Goal: Contribute content

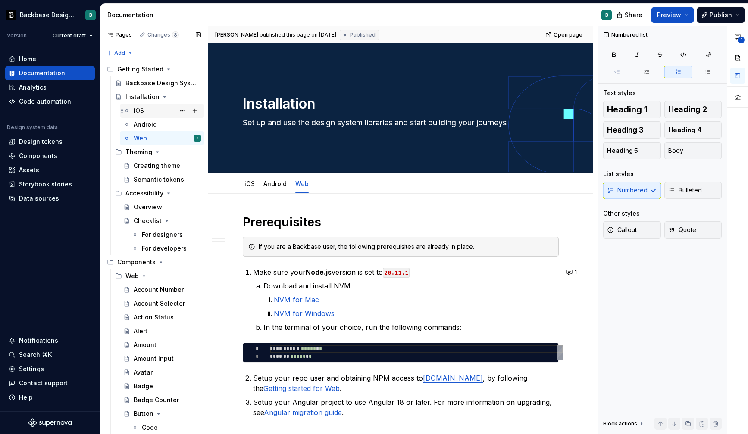
click at [158, 117] on div "iOS Android Web B" at bounding box center [158, 124] width 93 height 41
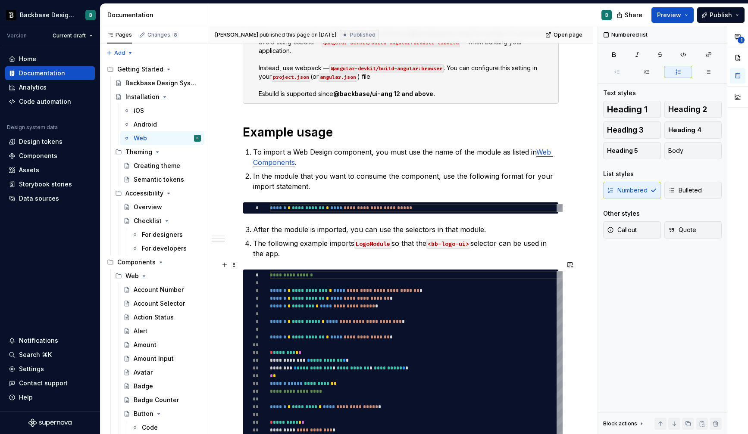
scroll to position [583, 0]
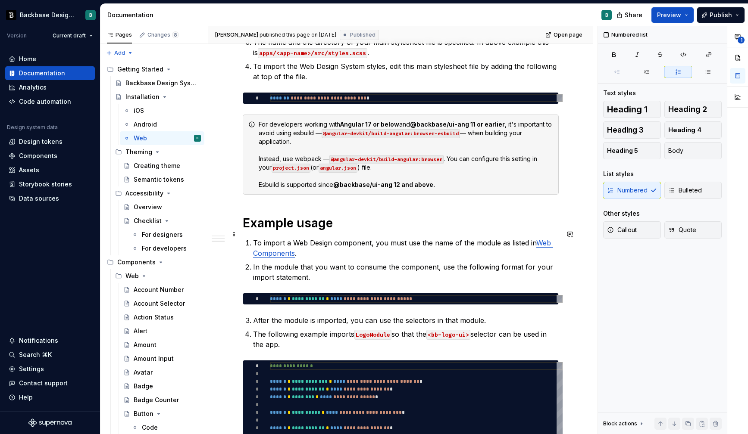
click at [541, 239] on link "Web Components" at bounding box center [403, 248] width 300 height 19
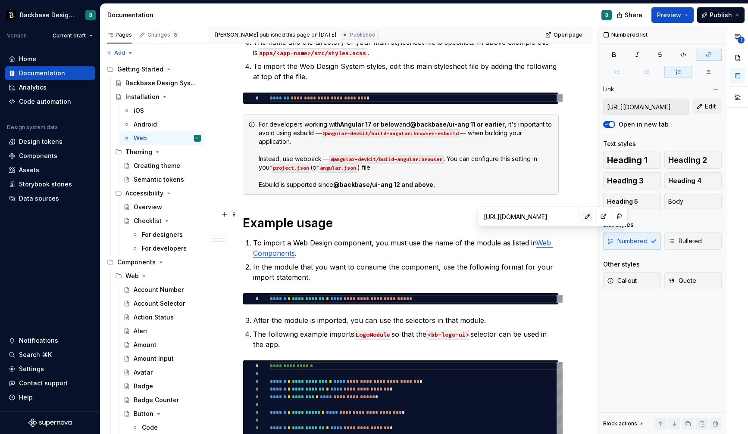
click at [581, 215] on button "button" at bounding box center [587, 217] width 12 height 12
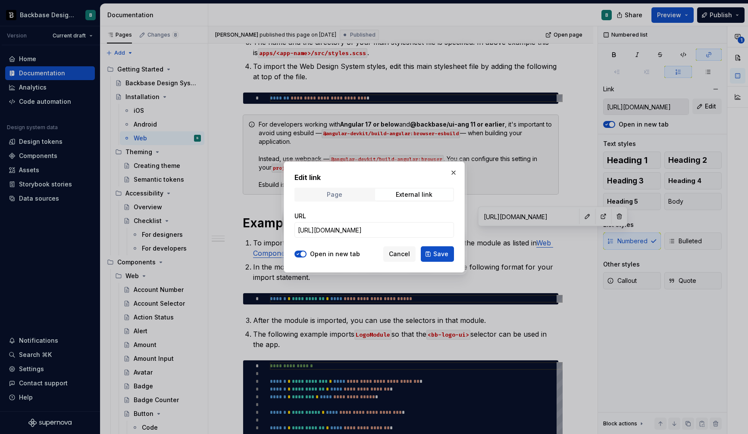
click at [355, 194] on span "Page" at bounding box center [334, 195] width 78 height 12
click at [369, 231] on span "Select page" at bounding box center [369, 230] width 142 height 9
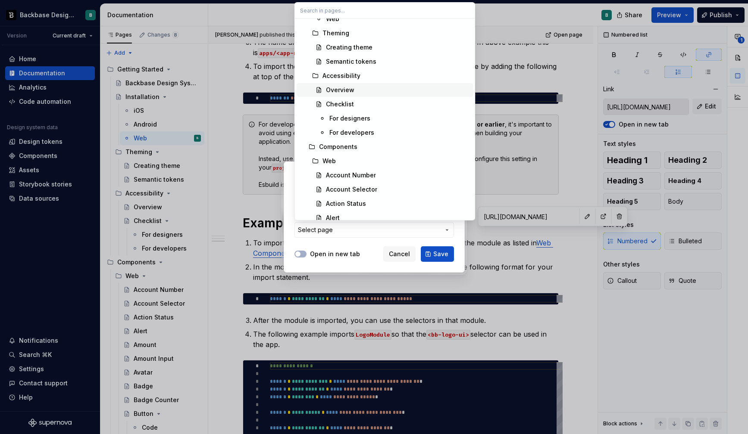
scroll to position [95, 0]
click at [349, 158] on div "Web" at bounding box center [395, 160] width 147 height 9
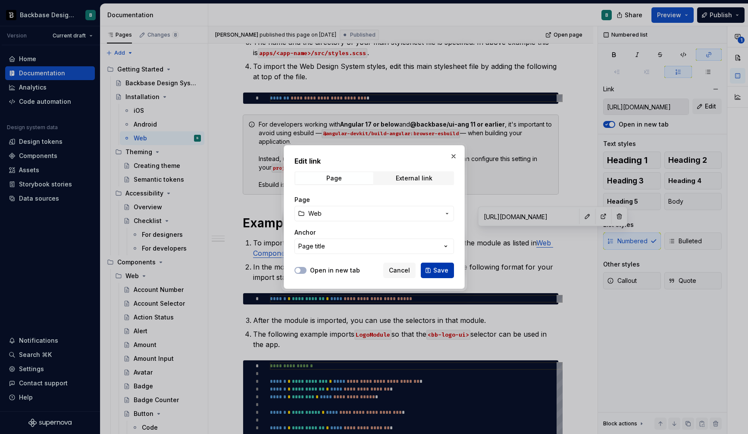
click at [439, 269] on span "Save" at bounding box center [440, 270] width 15 height 9
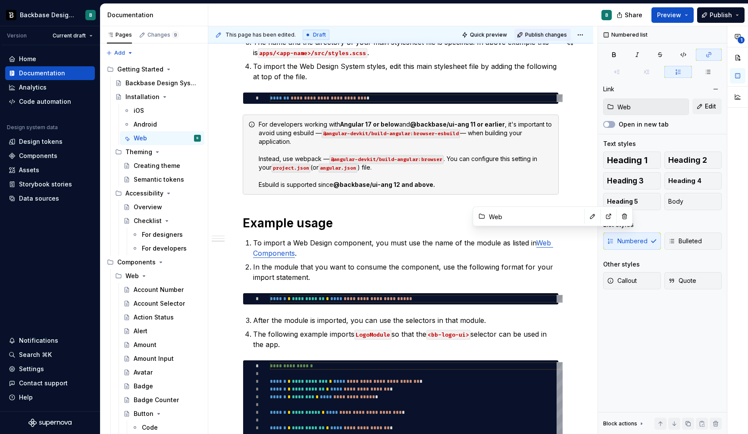
click at [540, 37] on span "Publish changes" at bounding box center [546, 34] width 42 height 7
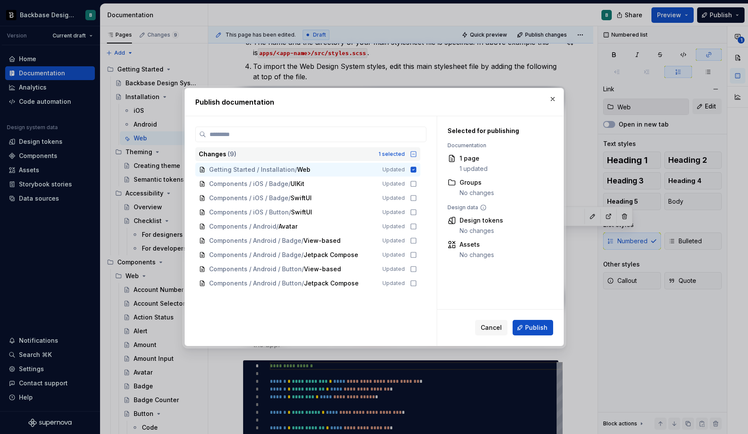
click at [417, 156] on icon at bounding box center [413, 154] width 7 height 7
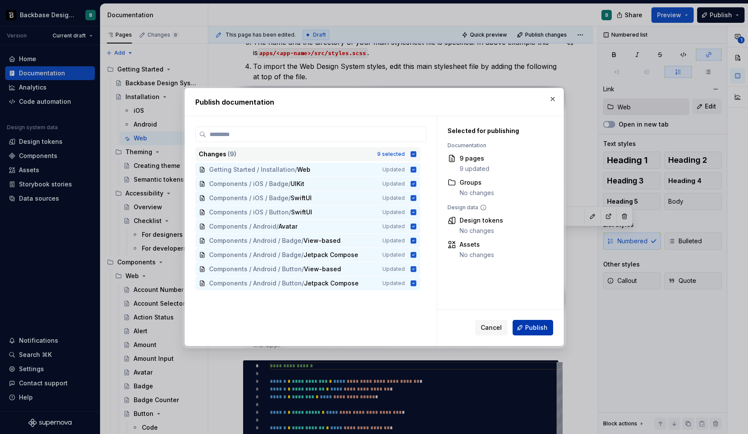
click at [525, 331] on button "Publish" at bounding box center [532, 328] width 41 height 16
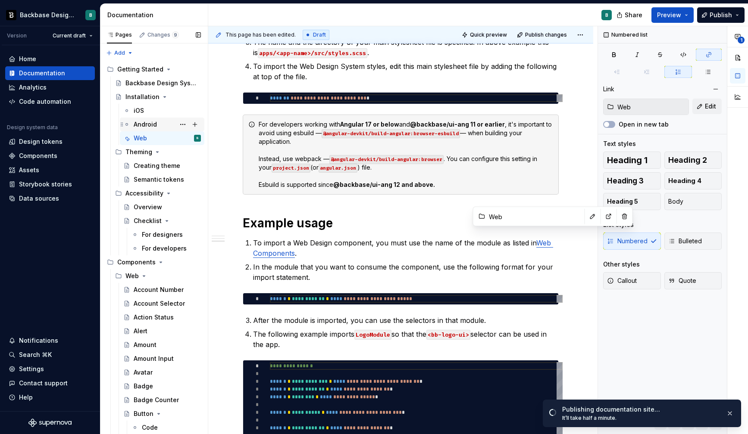
click at [150, 125] on div "Android" at bounding box center [145, 124] width 23 height 9
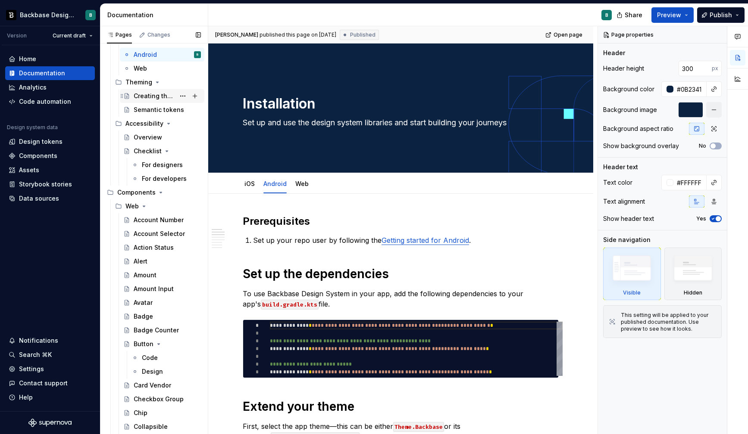
scroll to position [71, 0]
click at [143, 204] on icon "Page tree" at bounding box center [144, 205] width 7 height 7
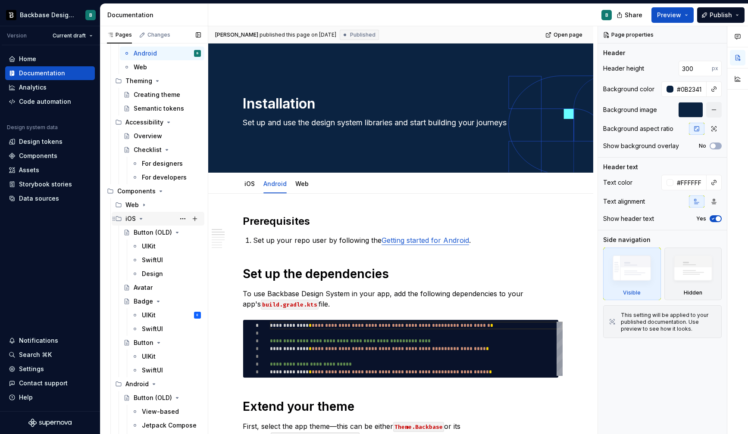
click at [142, 219] on icon "Page tree" at bounding box center [140, 219] width 7 height 7
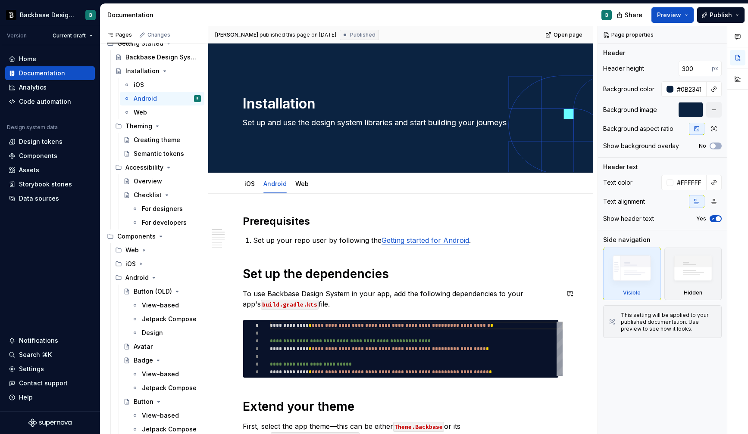
click at [443, 276] on h1 "Set up the dependencies" at bounding box center [401, 274] width 316 height 16
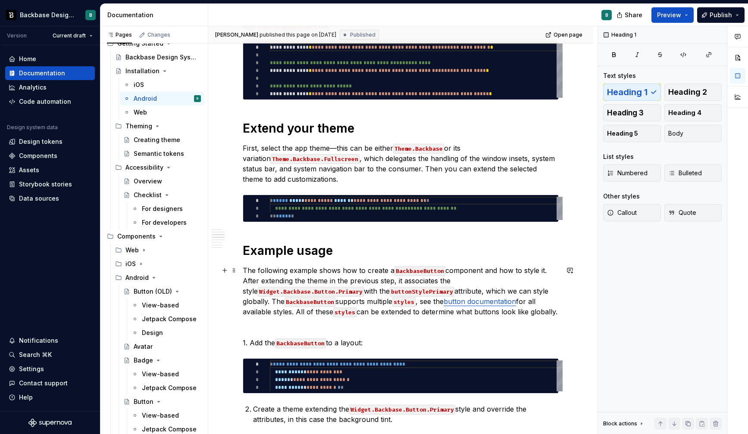
scroll to position [337, 0]
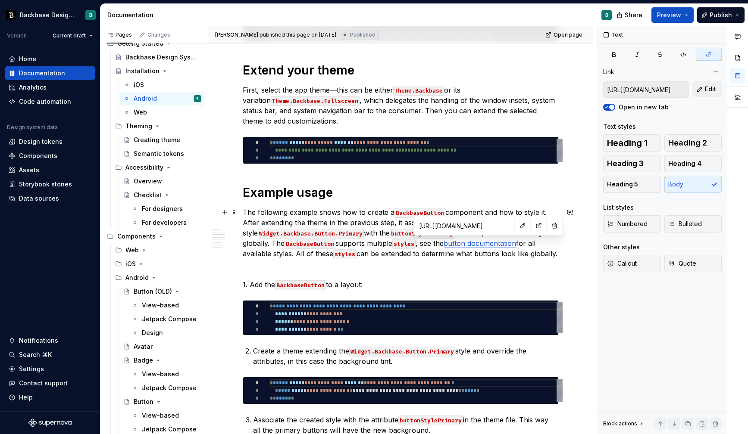
click at [477, 245] on link "button documentation" at bounding box center [480, 243] width 72 height 9
click at [517, 225] on button "button" at bounding box center [523, 226] width 12 height 12
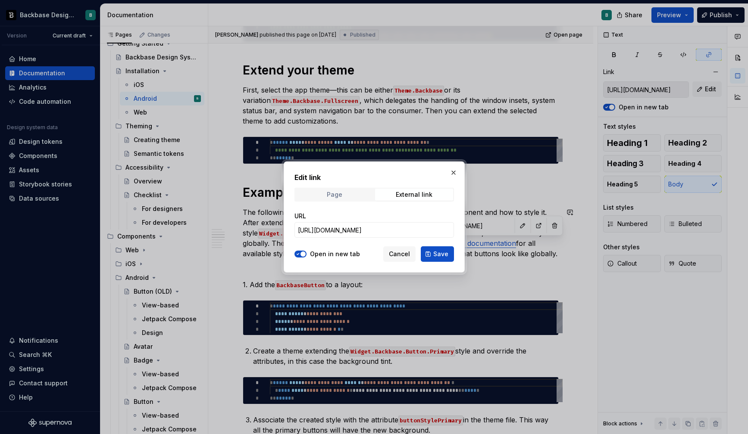
click at [340, 196] on div "Page" at bounding box center [334, 194] width 16 height 7
click at [369, 231] on span "Select page" at bounding box center [369, 230] width 142 height 9
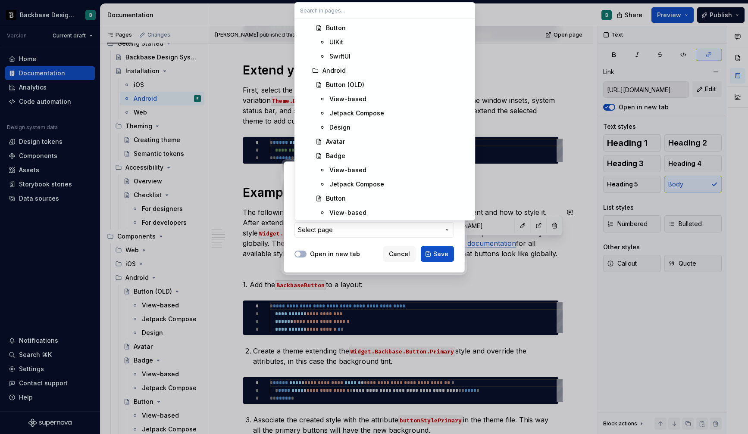
scroll to position [1978, 0]
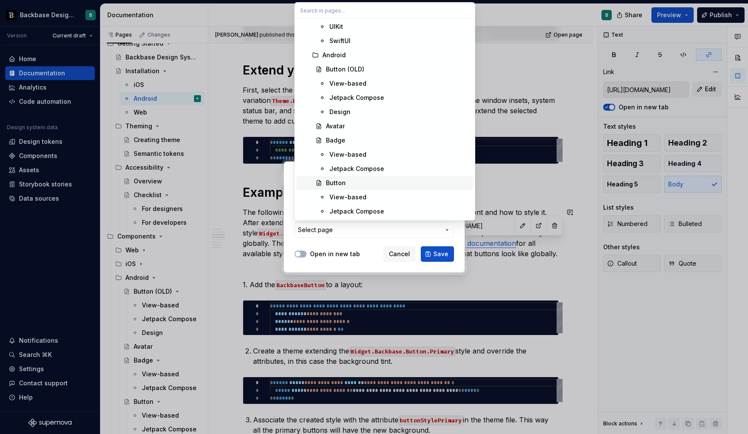
click at [337, 183] on div "Button" at bounding box center [336, 183] width 20 height 9
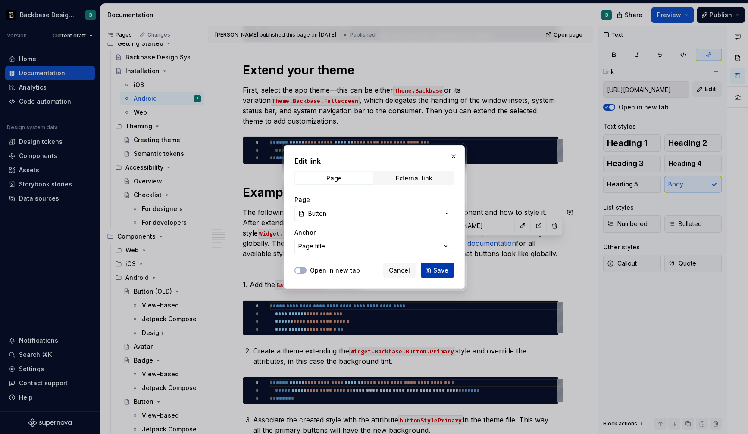
click at [436, 270] on span "Save" at bounding box center [440, 270] width 15 height 9
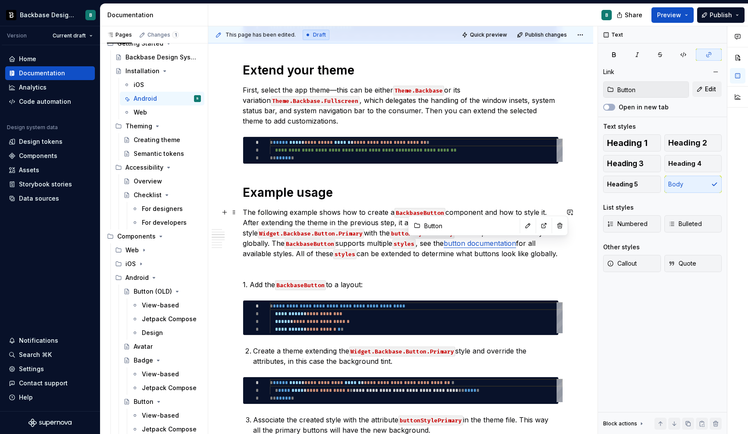
click at [474, 273] on p "The following example shows how to create a BackbaseButton component and how to…" at bounding box center [401, 248] width 316 height 83
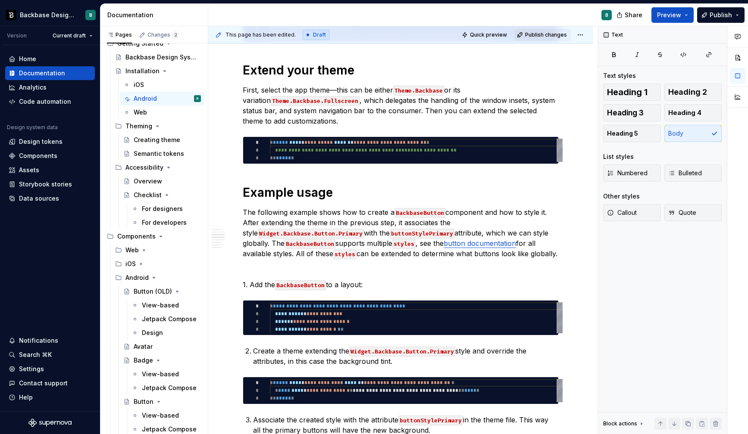
click at [542, 37] on span "Publish changes" at bounding box center [546, 34] width 42 height 7
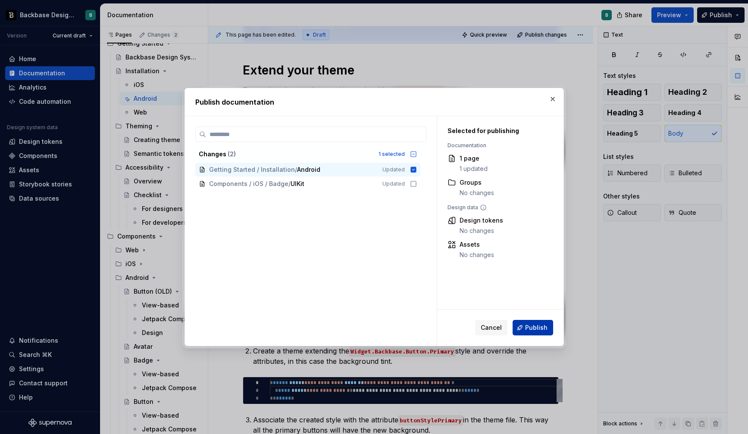
click at [537, 330] on span "Publish" at bounding box center [536, 328] width 22 height 9
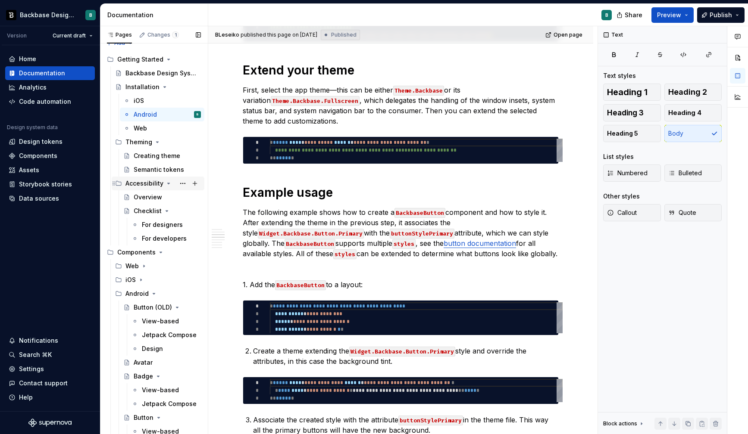
scroll to position [0, 0]
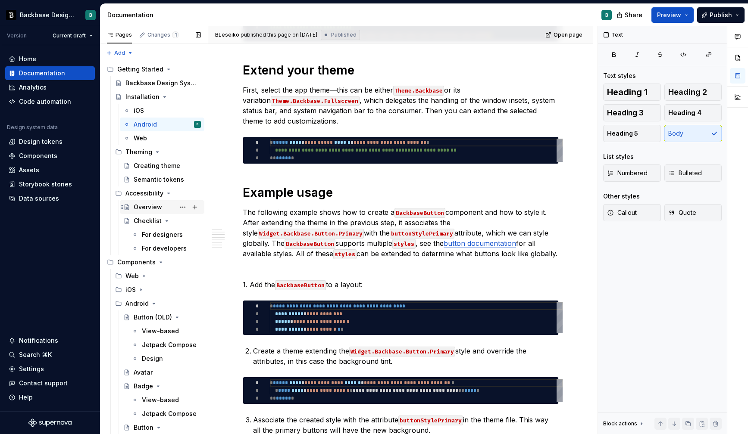
click at [157, 204] on div "Overview" at bounding box center [148, 207] width 28 height 9
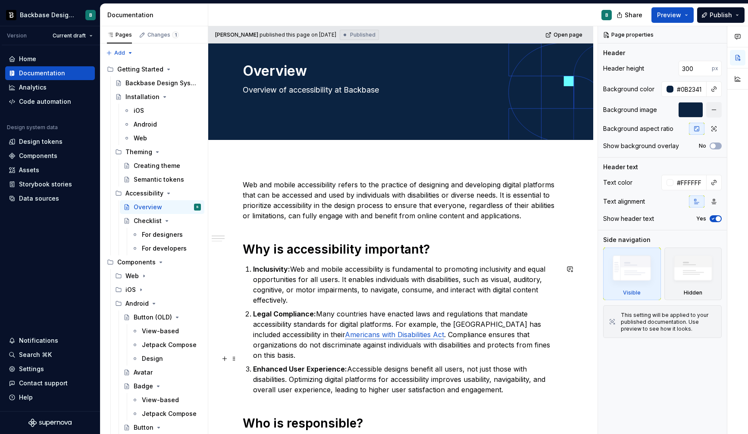
scroll to position [118, 0]
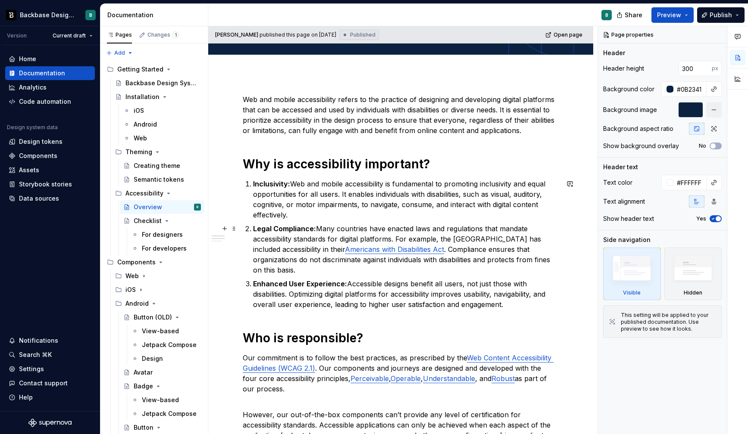
click at [381, 247] on link "Americans with Disabilities Act" at bounding box center [394, 249] width 99 height 9
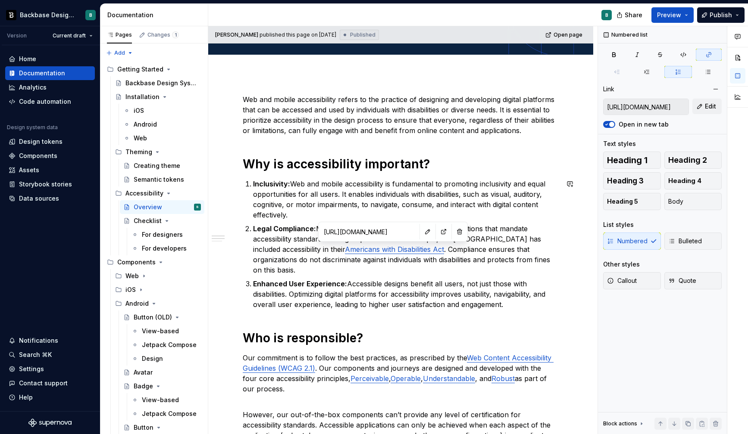
click at [387, 319] on div "Web and mobile accessibility refers to the practice of designing and developing…" at bounding box center [401, 383] width 316 height 579
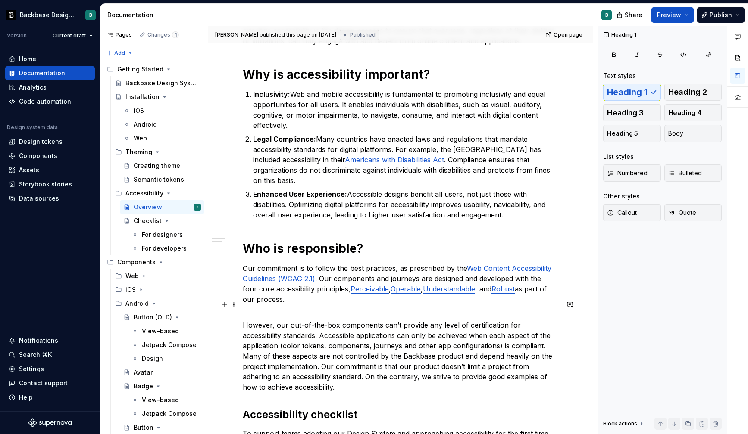
scroll to position [209, 0]
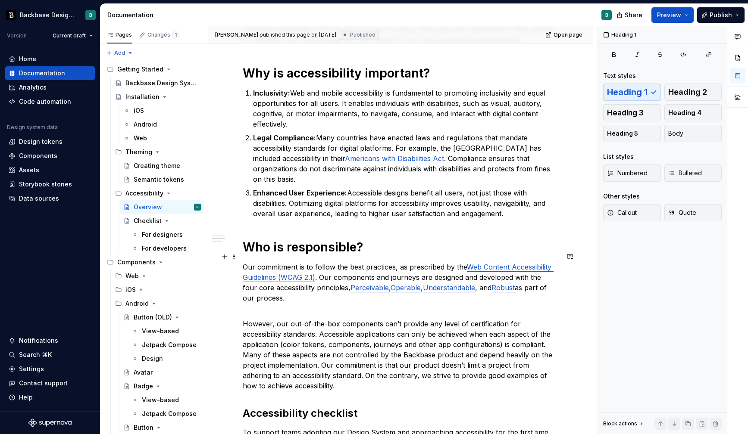
click at [517, 263] on link "Web Content Accessibility Guidelines (WCAG 2.1)" at bounding box center [398, 272] width 311 height 19
click at [376, 309] on p "However, our out-of-the-box components can’t provide any level of certification…" at bounding box center [401, 350] width 316 height 83
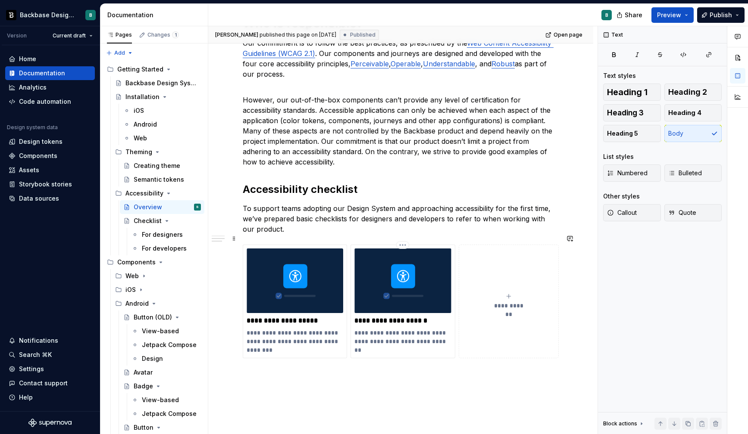
scroll to position [487, 0]
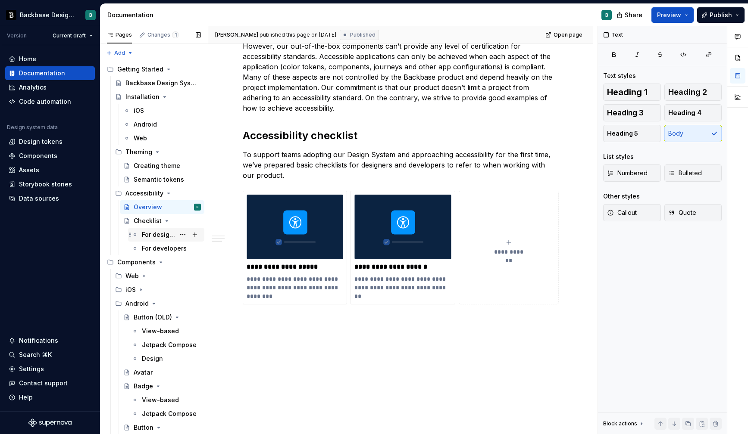
click at [161, 234] on div "For designers" at bounding box center [158, 235] width 33 height 9
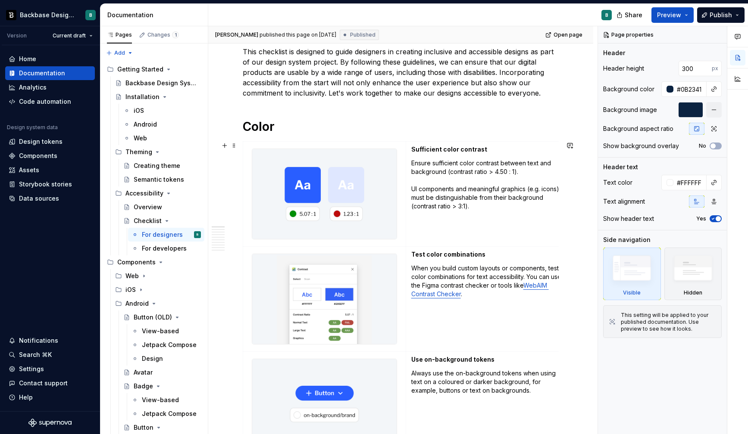
scroll to position [179, 0]
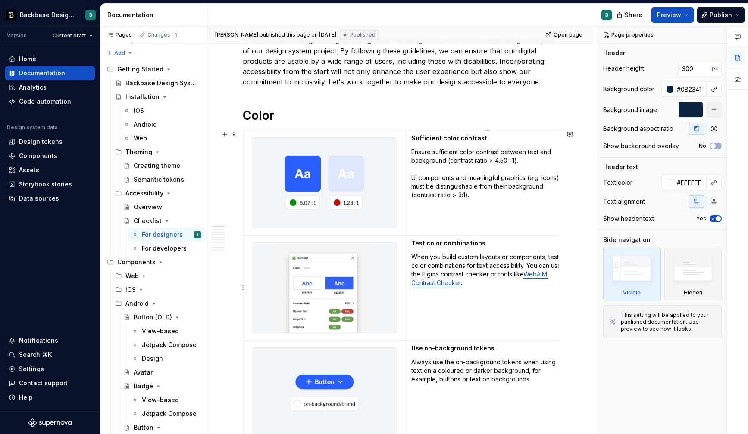
click at [431, 284] on link "WebAIM Contrast Checker" at bounding box center [479, 279] width 137 height 16
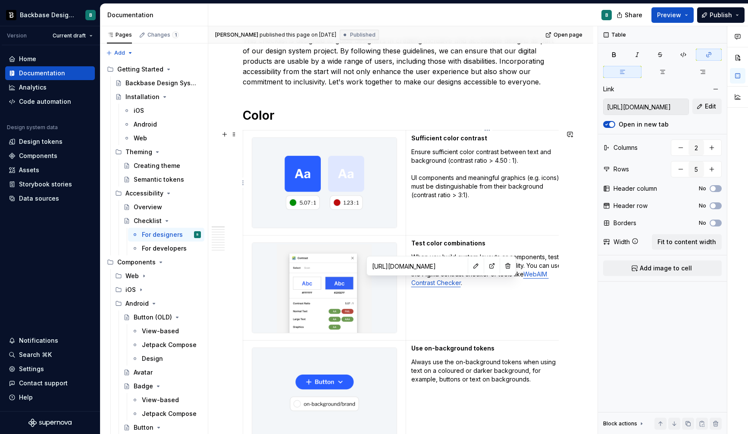
click at [449, 227] on td "Sufficient color contrast Ensure sufficient color contrast between text and bac…" at bounding box center [487, 183] width 162 height 105
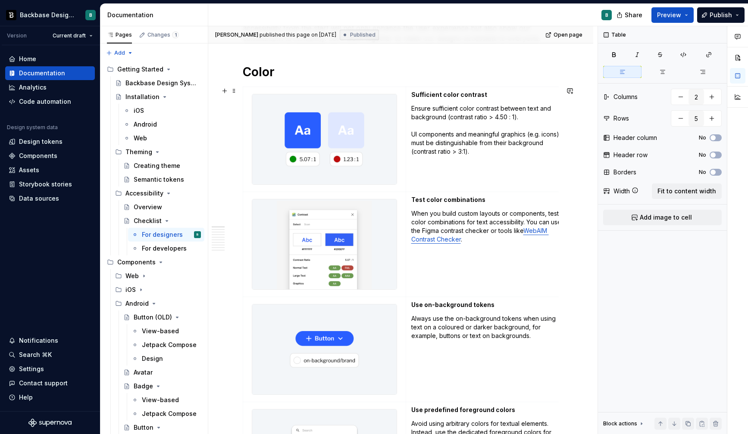
scroll to position [345, 0]
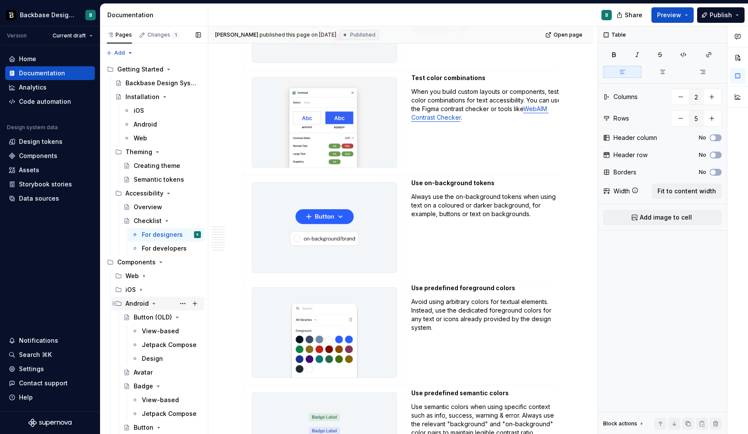
click at [153, 302] on icon "Page tree" at bounding box center [153, 303] width 7 height 7
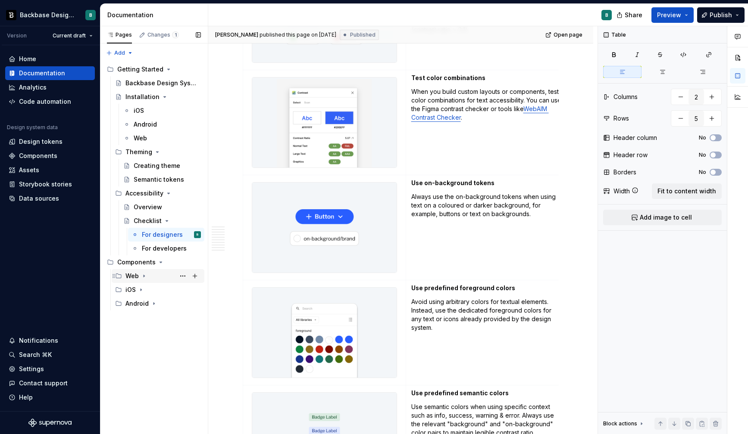
click at [144, 277] on icon "Page tree" at bounding box center [144, 276] width 7 height 7
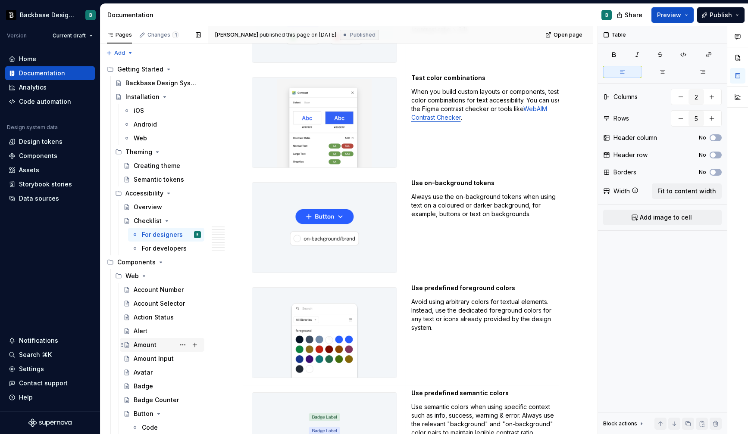
click at [150, 344] on div "Amount" at bounding box center [145, 345] width 23 height 9
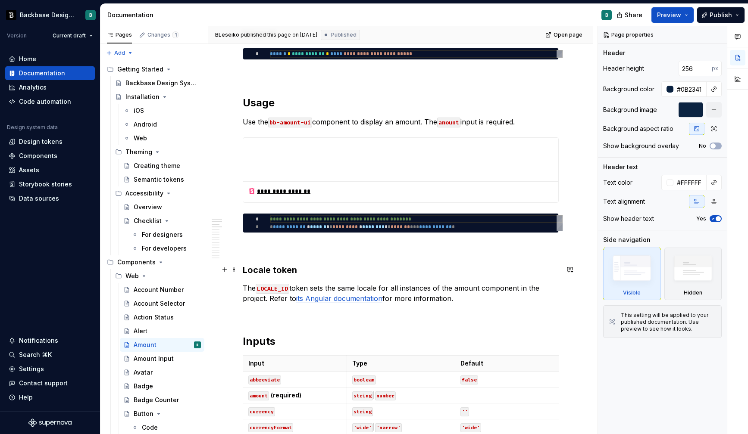
scroll to position [222, 0]
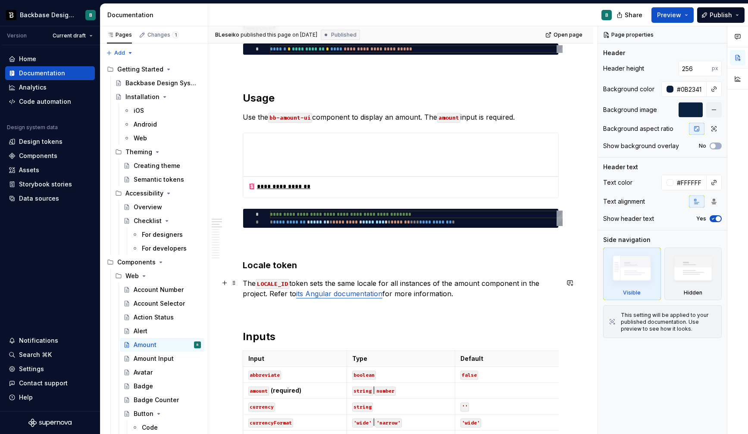
click at [340, 296] on link "its Angular documentation" at bounding box center [339, 294] width 86 height 9
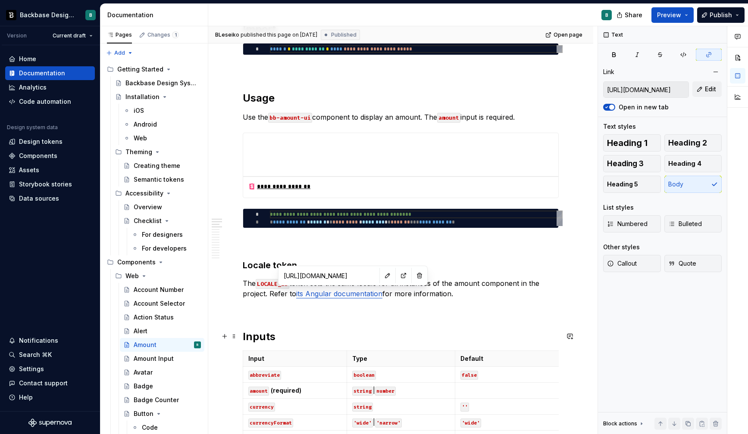
click at [367, 339] on h2 "Inputs" at bounding box center [401, 337] width 316 height 14
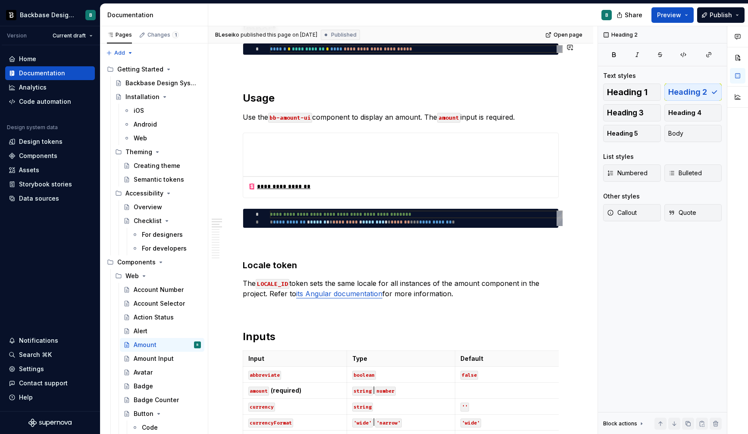
type textarea "*"
click at [307, 294] on link "its Angular documentation" at bounding box center [339, 294] width 86 height 9
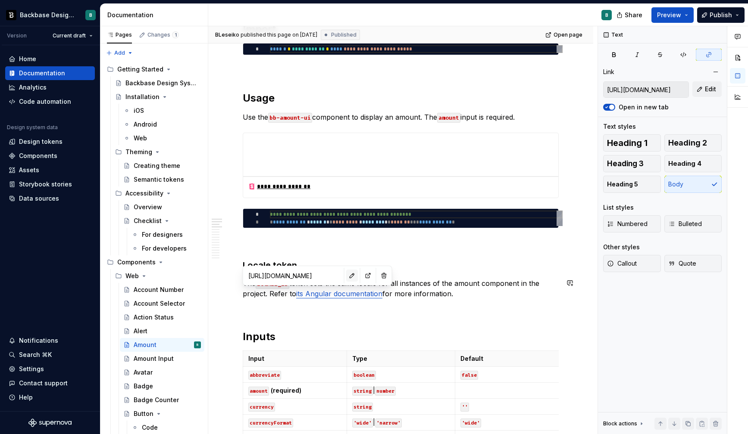
click at [346, 278] on button "button" at bounding box center [352, 276] width 12 height 12
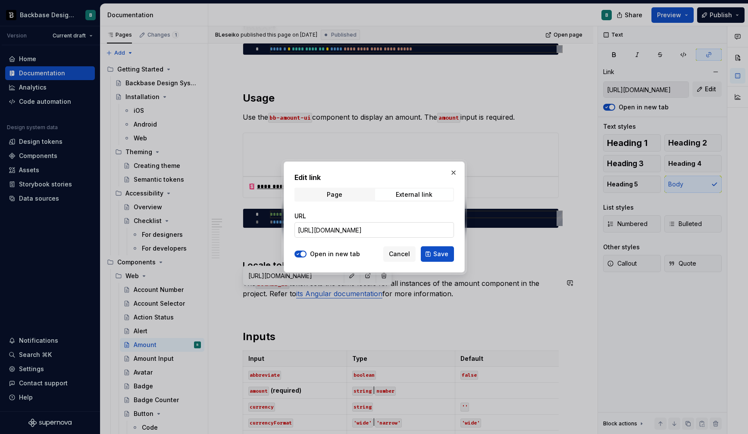
click at [334, 227] on input "[URL][DOMAIN_NAME]" at bounding box center [373, 230] width 159 height 16
click at [454, 172] on button "button" at bounding box center [453, 173] width 12 height 12
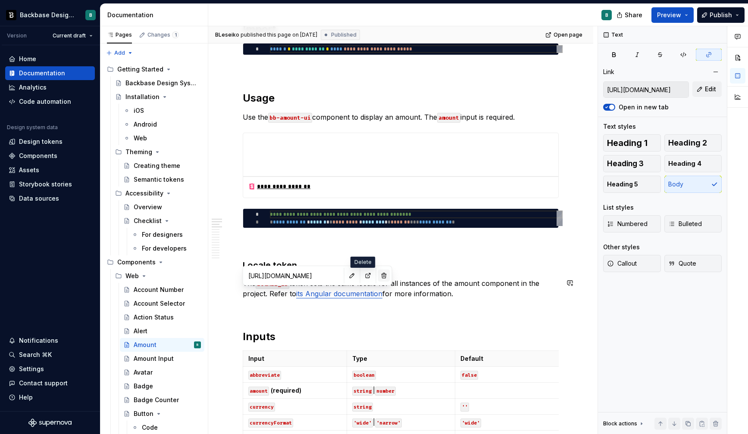
click at [378, 276] on button "button" at bounding box center [384, 276] width 12 height 12
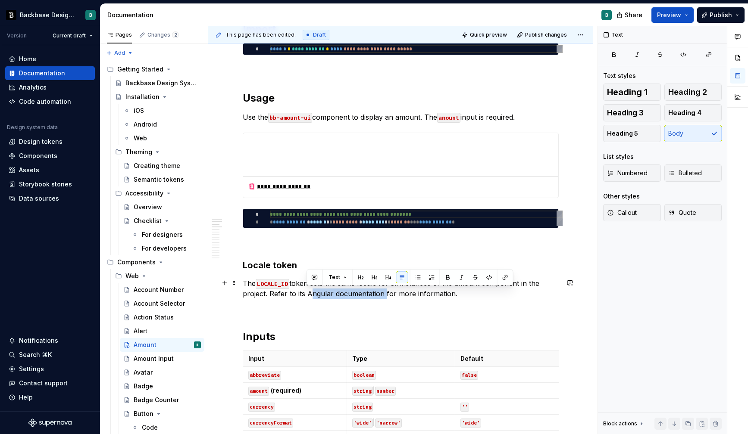
drag, startPoint x: 306, startPoint y: 294, endPoint x: 382, endPoint y: 294, distance: 75.9
click at [382, 294] on p "The LOCALE_ID token sets the same locale for all instances of the amount compon…" at bounding box center [401, 288] width 316 height 21
click at [507, 278] on button "button" at bounding box center [505, 278] width 12 height 12
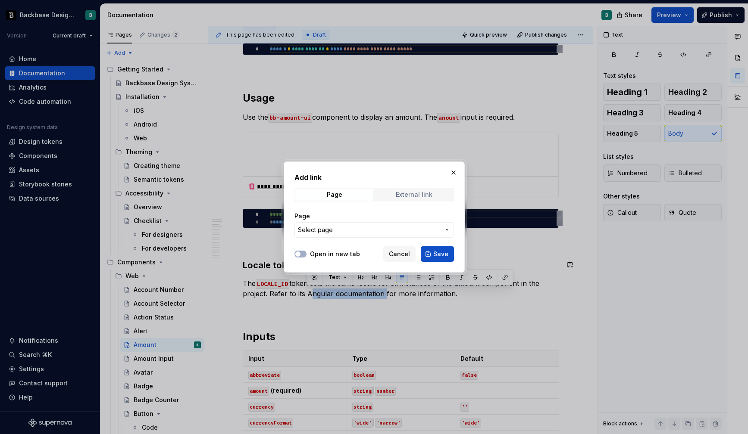
click at [417, 192] on div "External link" at bounding box center [414, 194] width 37 height 7
click at [337, 234] on input "URL" at bounding box center [373, 230] width 159 height 16
paste input "[URL][DOMAIN_NAME]"
type input "[URL][DOMAIN_NAME]"
click at [326, 256] on label "Open in new tab" at bounding box center [335, 254] width 50 height 9
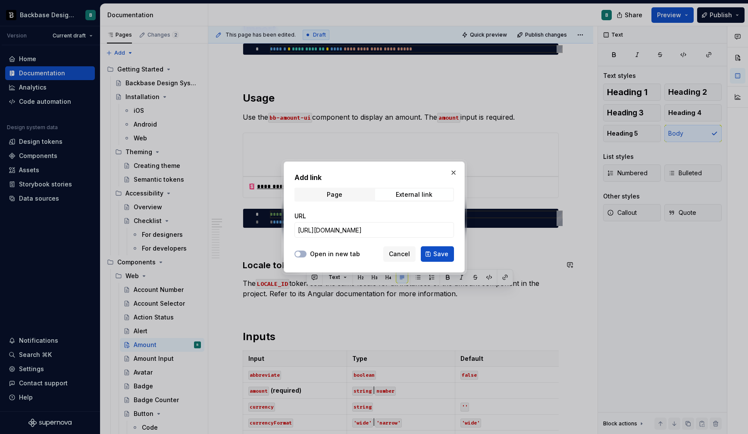
click at [306, 256] on button "Open in new tab" at bounding box center [300, 254] width 12 height 7
click at [439, 257] on span "Save" at bounding box center [440, 254] width 15 height 9
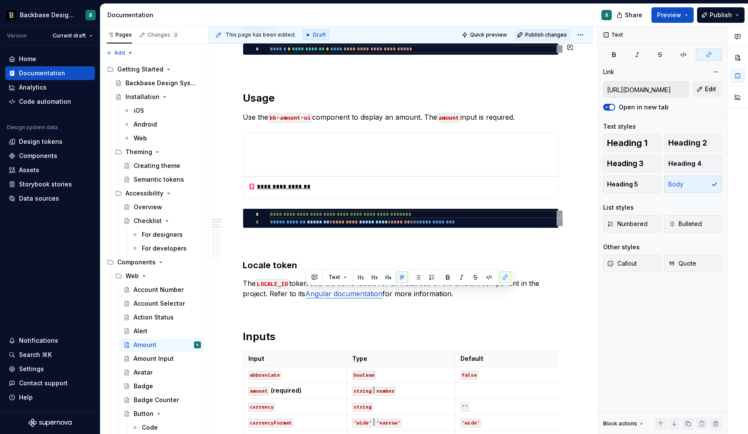
click at [543, 37] on span "Publish changes" at bounding box center [546, 34] width 42 height 7
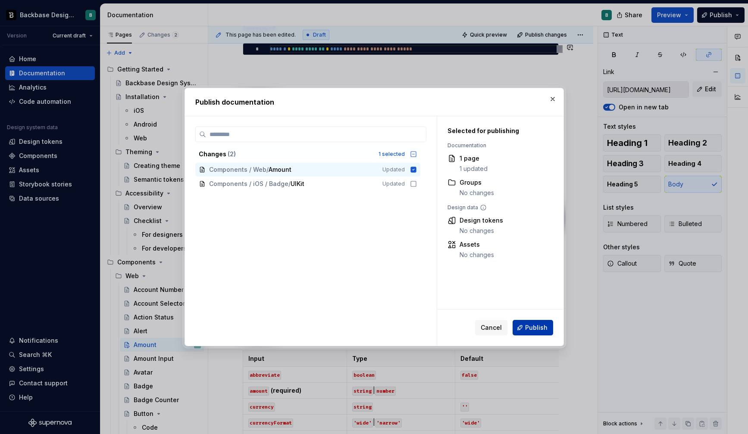
click at [532, 329] on span "Publish" at bounding box center [536, 328] width 22 height 9
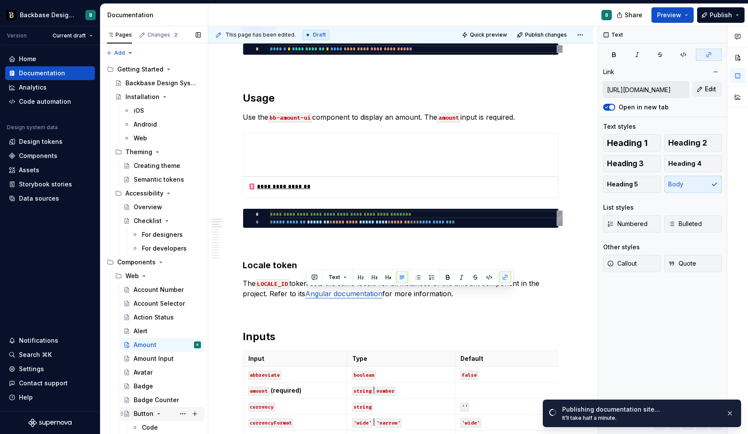
click at [140, 414] on div "Button" at bounding box center [144, 414] width 20 height 9
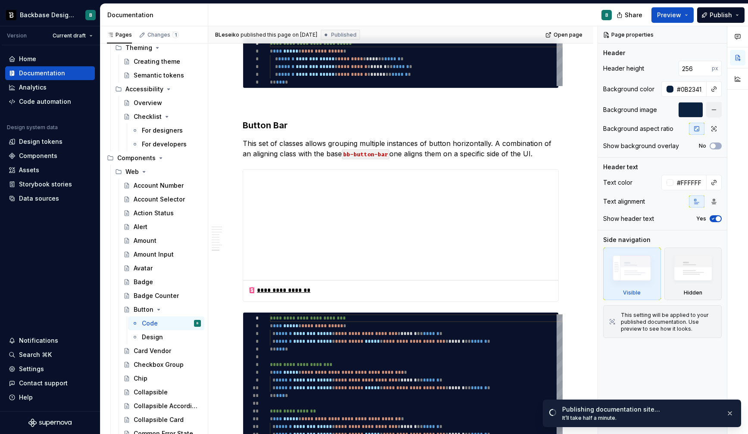
scroll to position [2035, 0]
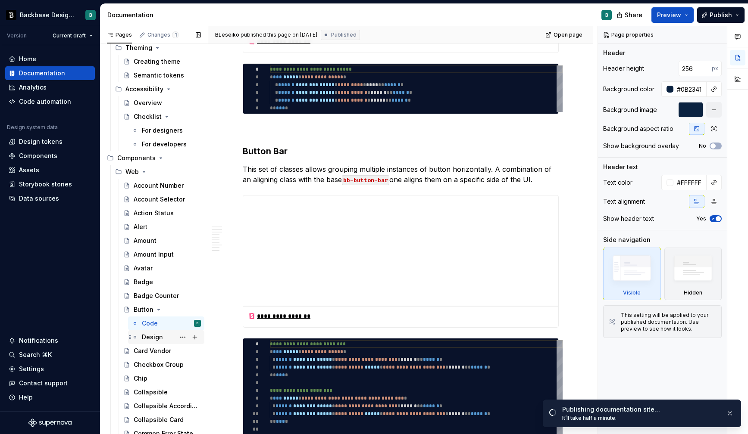
click at [158, 337] on div "Design" at bounding box center [152, 337] width 21 height 9
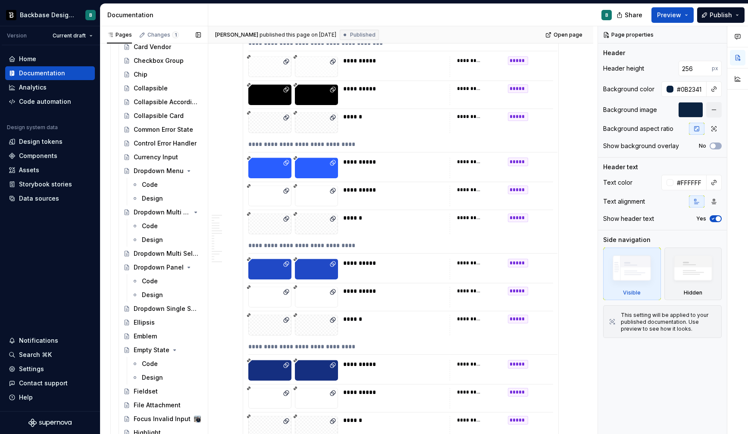
scroll to position [409, 0]
click at [156, 211] on div "Dropdown Multi Select" at bounding box center [150, 212] width 33 height 9
click at [163, 253] on div "Dropdown Multi Select Option" at bounding box center [154, 253] width 41 height 9
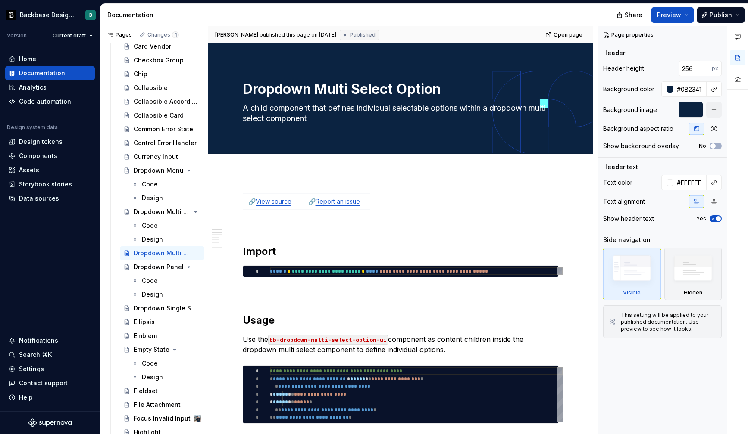
type textarea "*"
